Goal: Task Accomplishment & Management: Complete application form

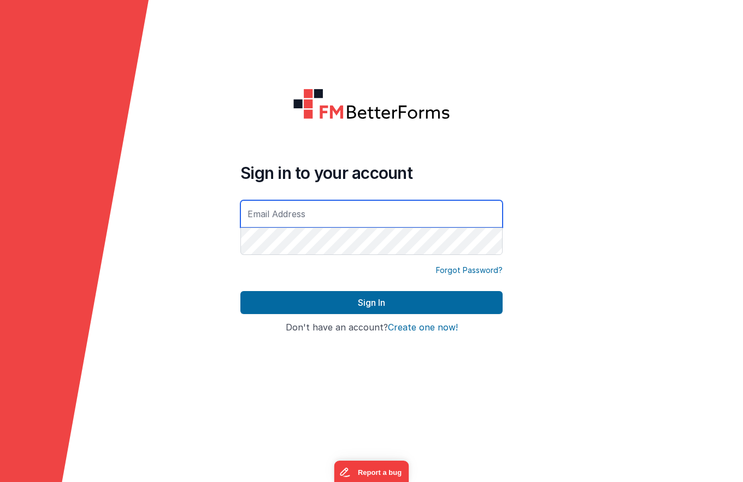
type input "[DOMAIN_NAME][EMAIL_ADDRESS][DOMAIN_NAME]"
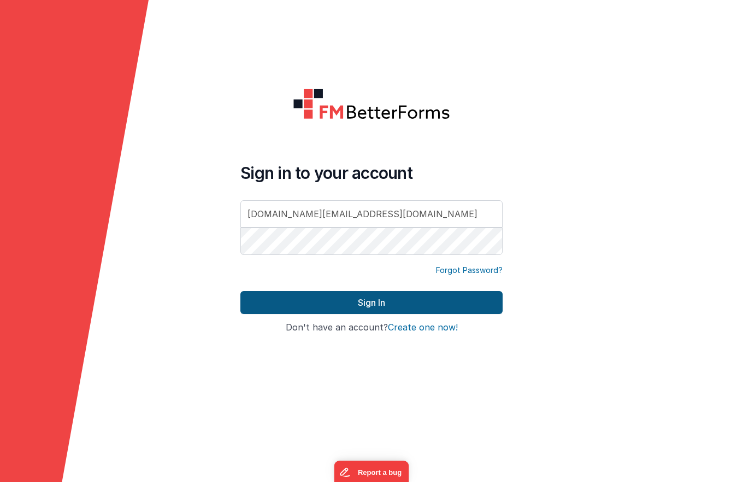
click at [373, 305] on button "Sign In" at bounding box center [371, 302] width 262 height 23
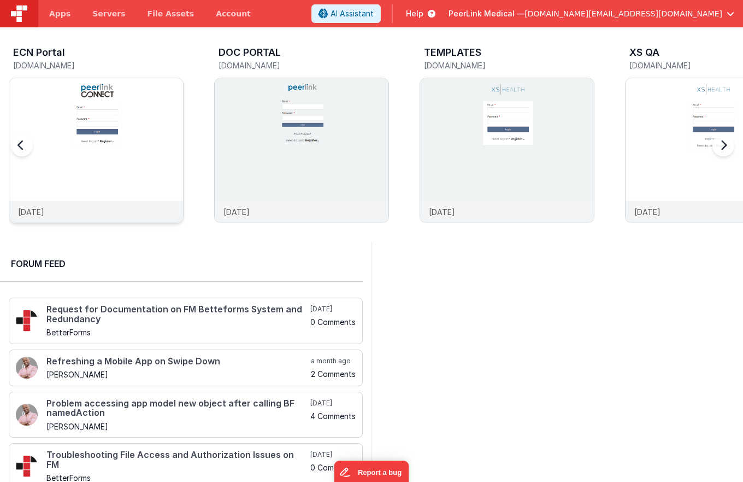
click at [133, 126] on img at bounding box center [96, 165] width 174 height 174
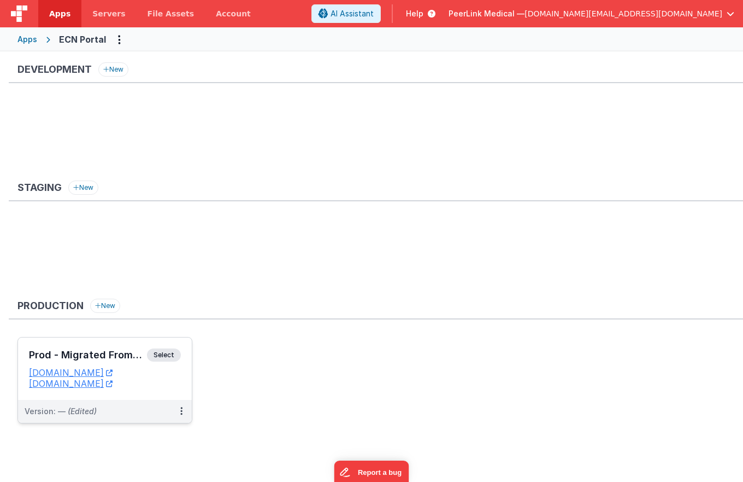
click at [165, 356] on span "Select" at bounding box center [164, 354] width 34 height 13
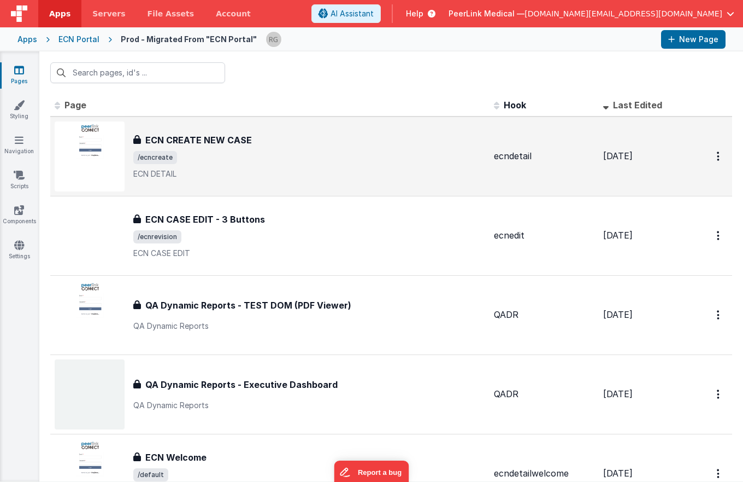
click at [238, 138] on h3 "ECN CREATE NEW CASE" at bounding box center [198, 139] width 107 height 13
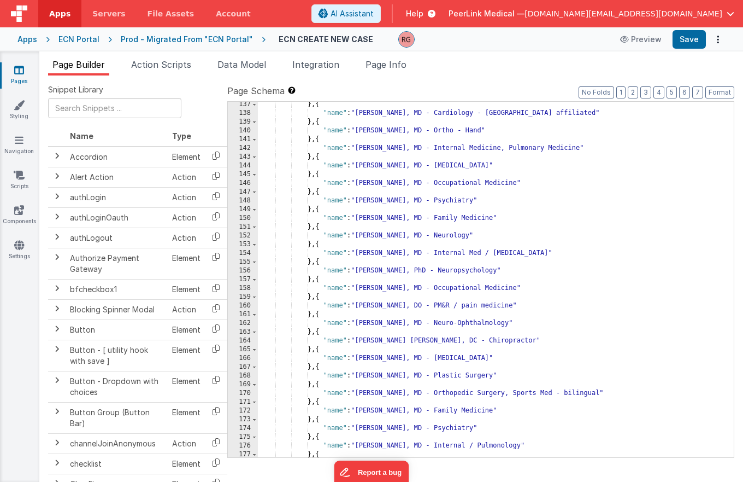
scroll to position [1208, 0]
click at [375, 168] on div "} , { "name" : "[PERSON_NAME], MD - Cardiology - UCLA affiliated" } , { "name" …" at bounding box center [492, 286] width 468 height 373
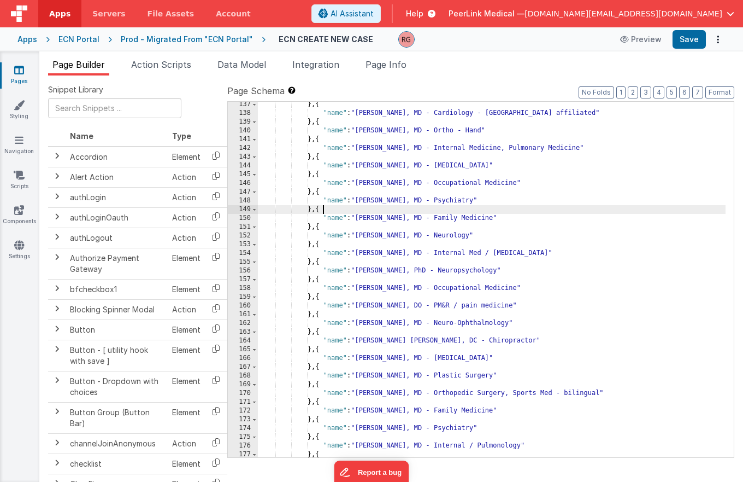
click at [338, 205] on div "} , { "name" : "[PERSON_NAME], MD - Cardiology - UCLA affiliated" } , { "name" …" at bounding box center [492, 286] width 468 height 373
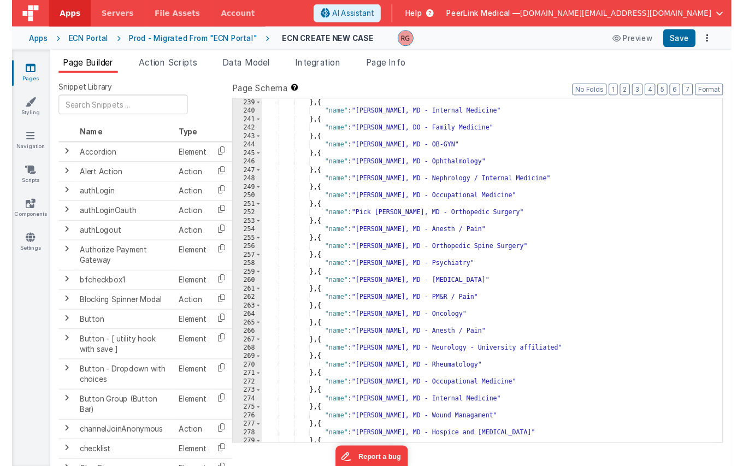
scroll to position [2099, 0]
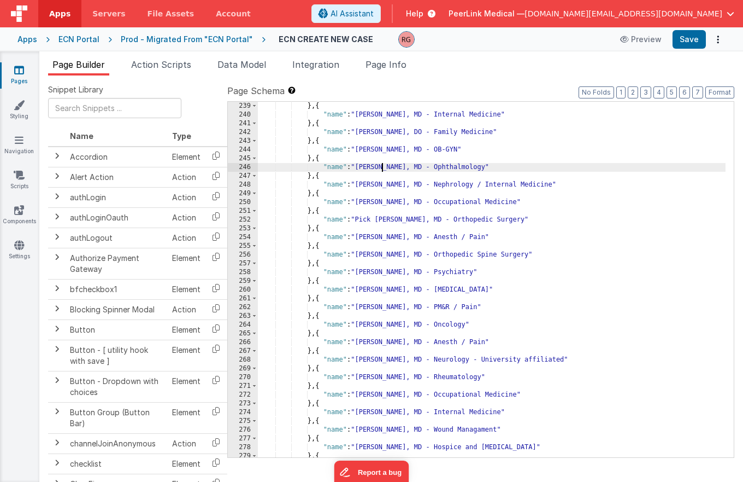
click at [383, 166] on div "} , { "name" : "[PERSON_NAME], MD - Internal Medicine" } , { "name" : "[PERSON_…" at bounding box center [492, 288] width 468 height 373
click at [319, 191] on div "} , { "name" : "[PERSON_NAME], MD - Internal Medicine" } , { "name" : "[PERSON_…" at bounding box center [492, 288] width 468 height 373
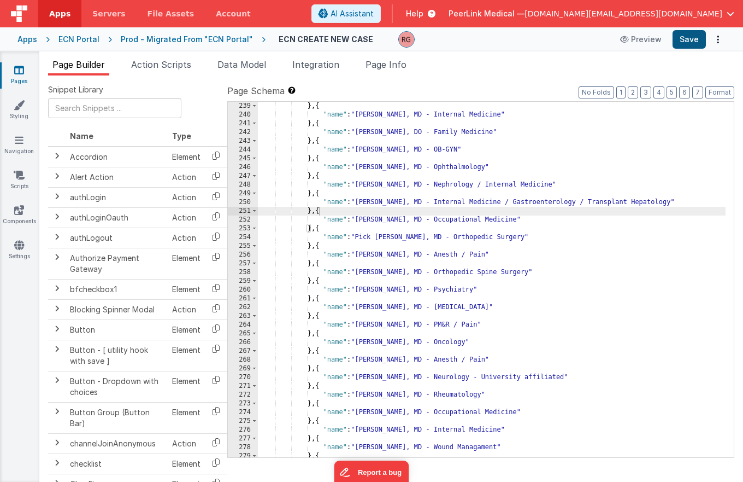
click at [693, 38] on button "Save" at bounding box center [689, 39] width 33 height 19
click at [202, 40] on div "Prod - Migrated From "ECN Portal"" at bounding box center [187, 39] width 132 height 11
